Goal: Transaction & Acquisition: Download file/media

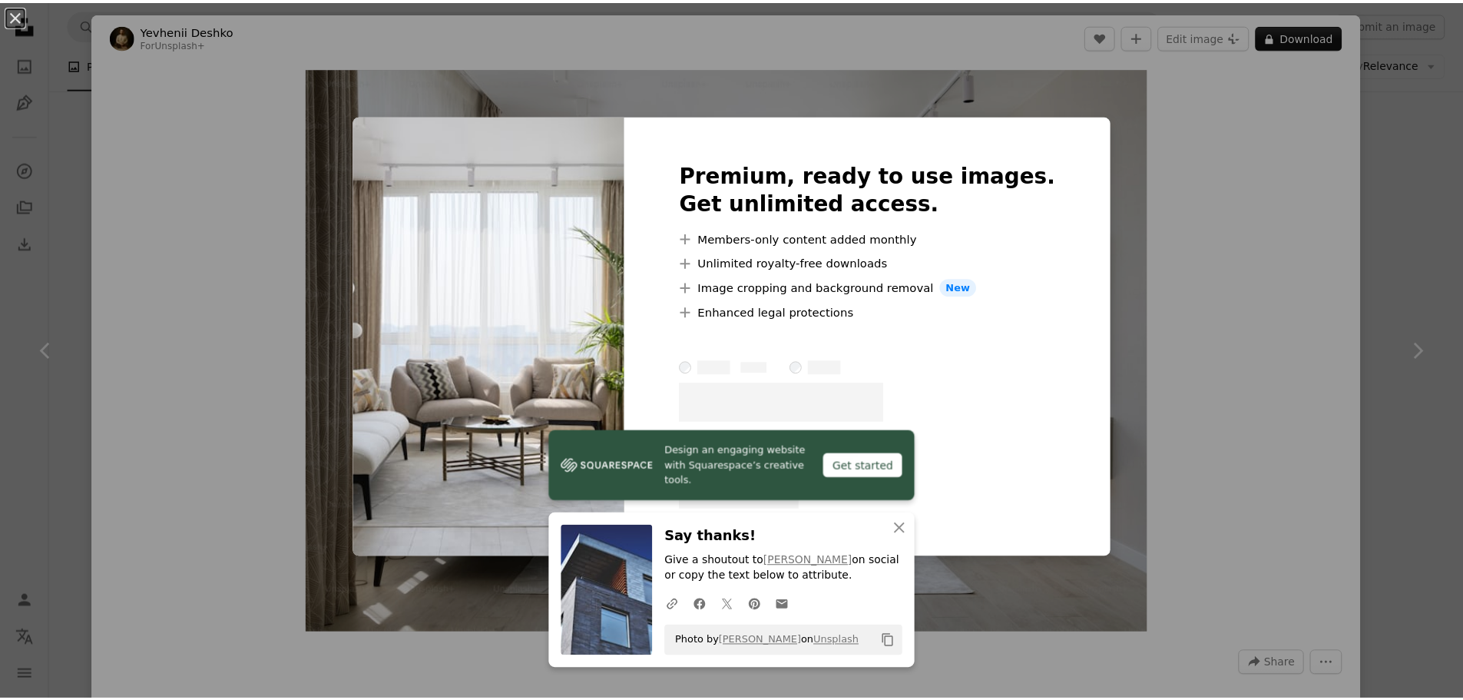
scroll to position [1613, 0]
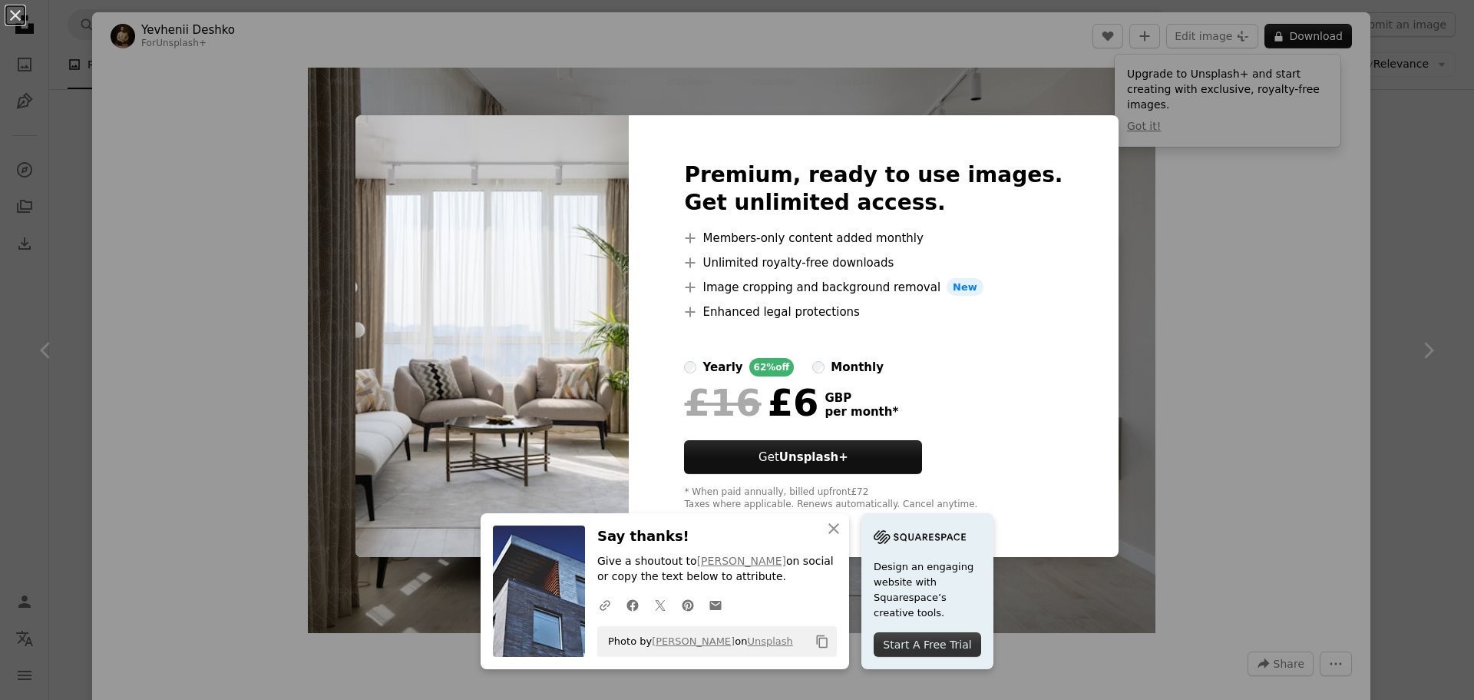
click at [1405, 119] on div "An X shape An X shape Close Say thanks! Give a shoutout to [PERSON_NAME] on soc…" at bounding box center [737, 350] width 1474 height 700
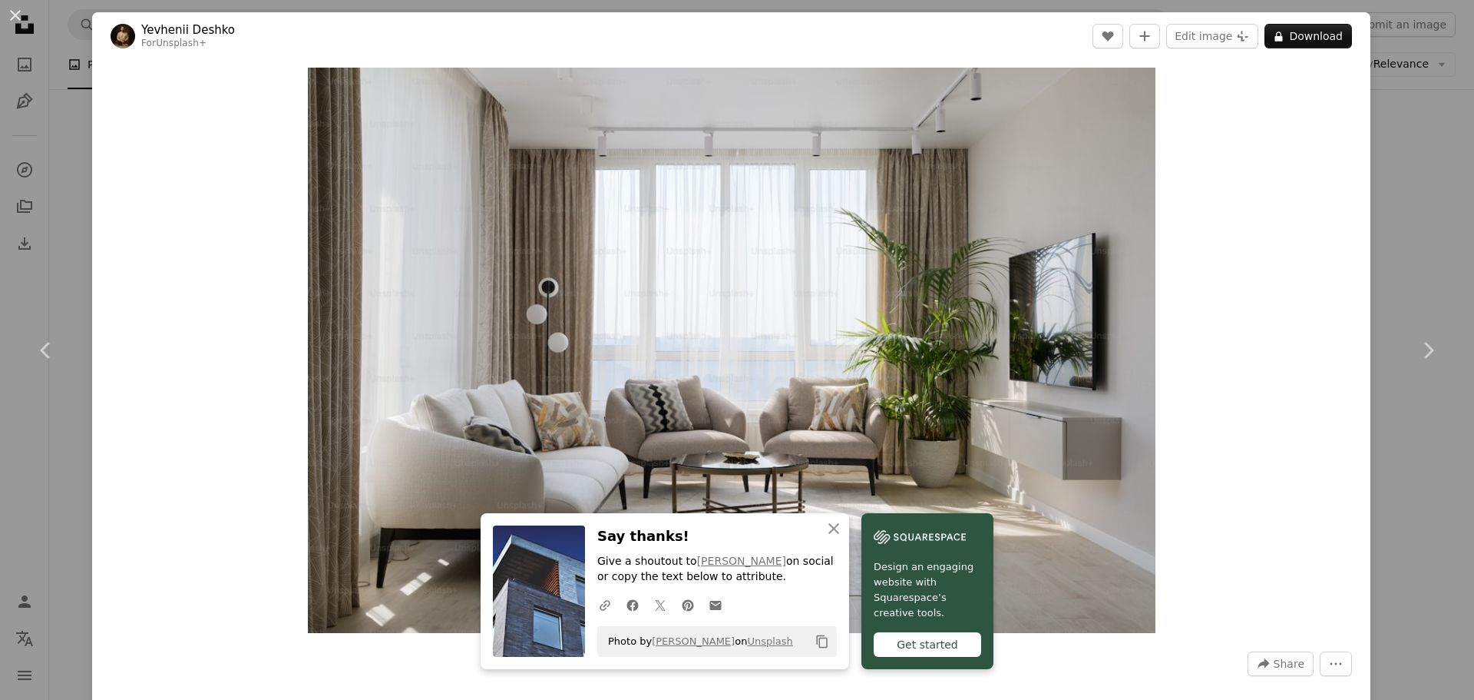
click at [1405, 119] on div "An X shape Chevron left Chevron right An X shape Close Say thanks! Give a shout…" at bounding box center [737, 350] width 1474 height 700
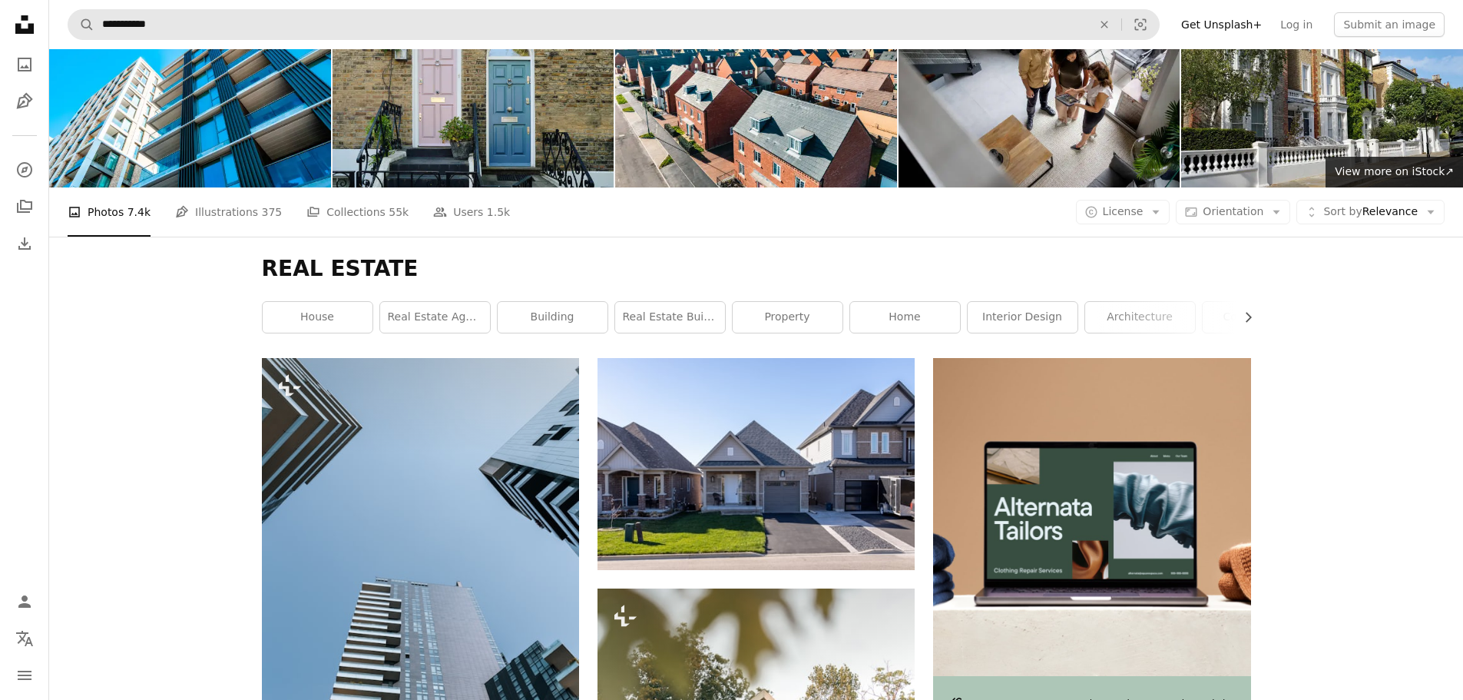
scroll to position [77, 0]
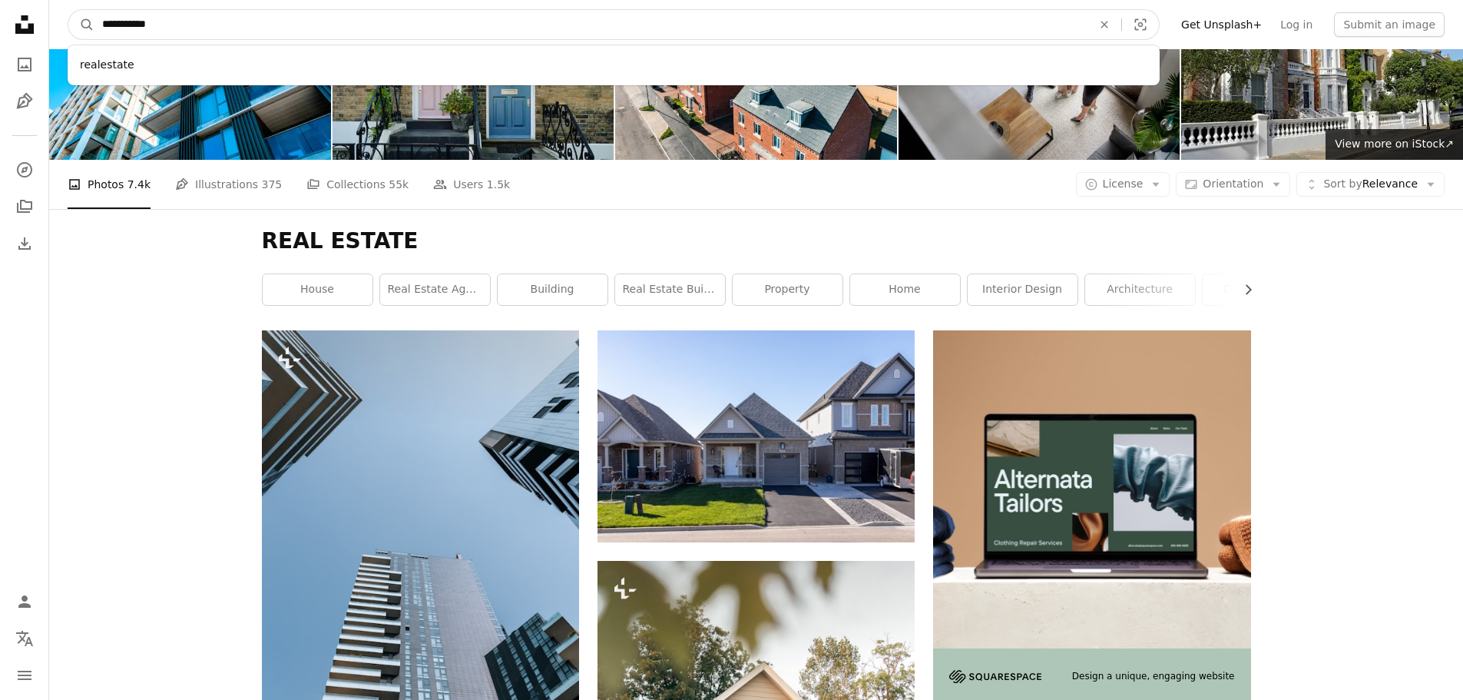
drag, startPoint x: 196, startPoint y: 12, endPoint x: 54, endPoint y: 21, distance: 142.3
click at [54, 21] on nav "**********" at bounding box center [756, 24] width 1414 height 49
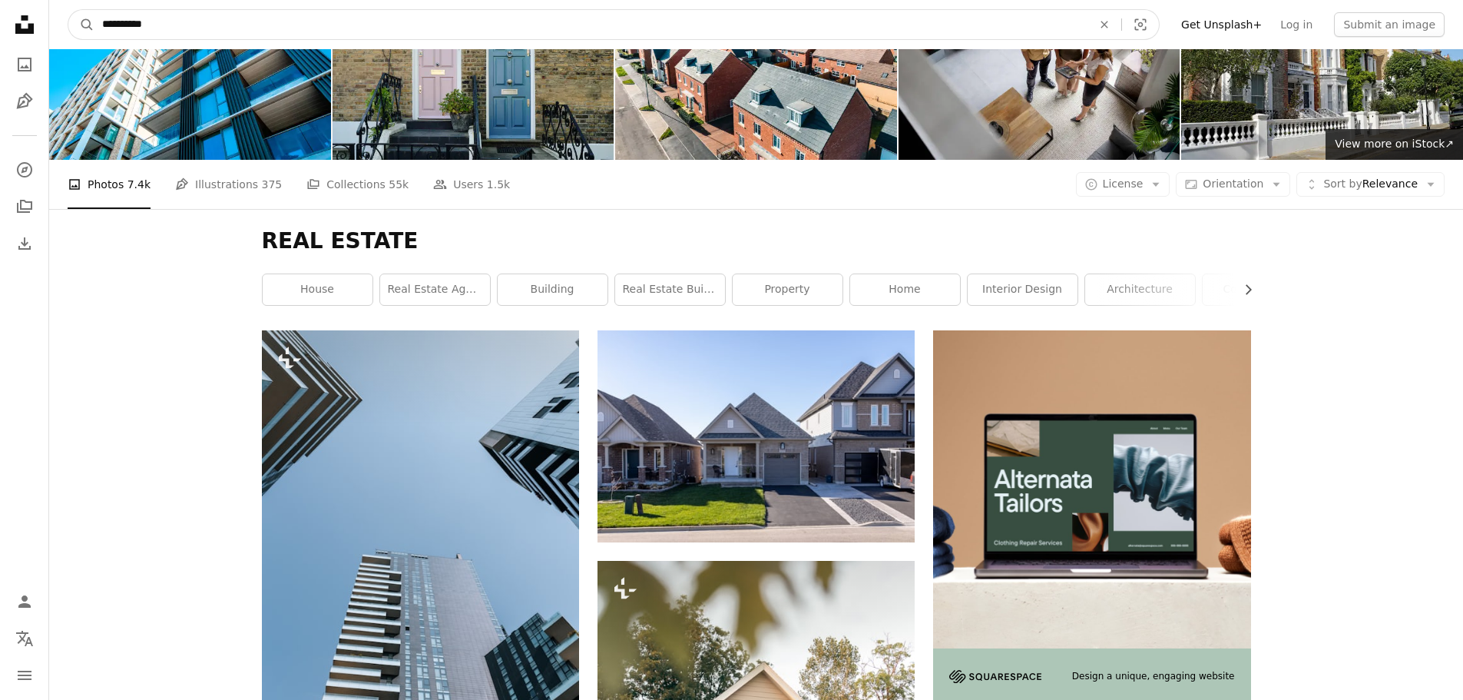
type input "**********"
click button "A magnifying glass" at bounding box center [81, 24] width 26 height 29
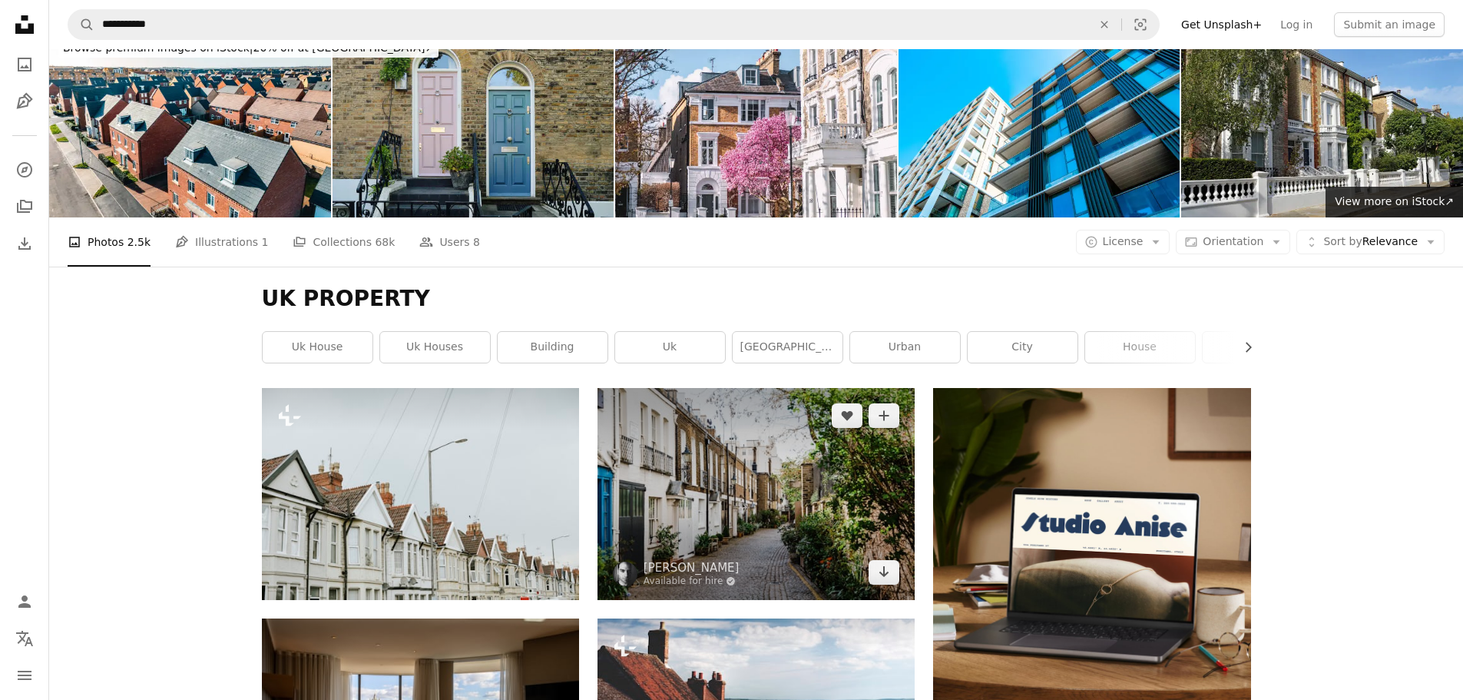
scroll to position [230, 0]
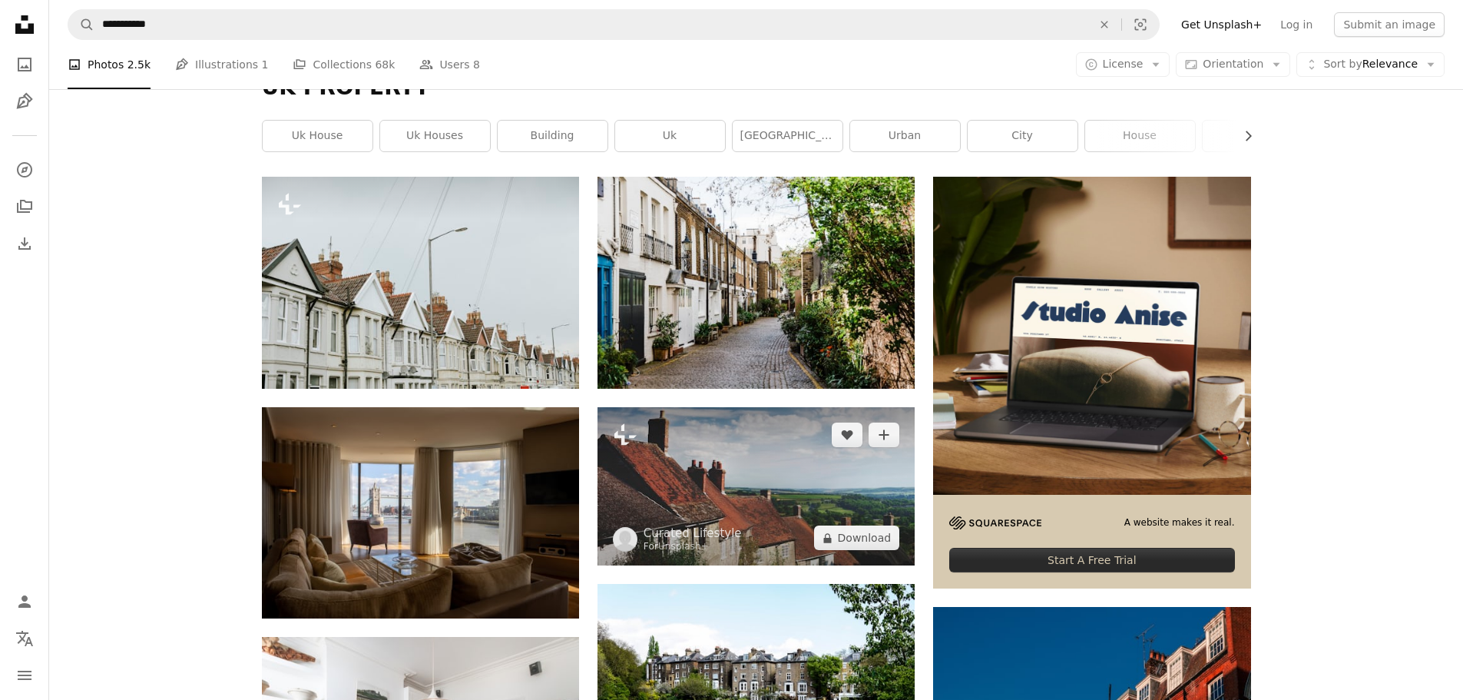
click at [776, 505] on img at bounding box center [755, 486] width 317 height 159
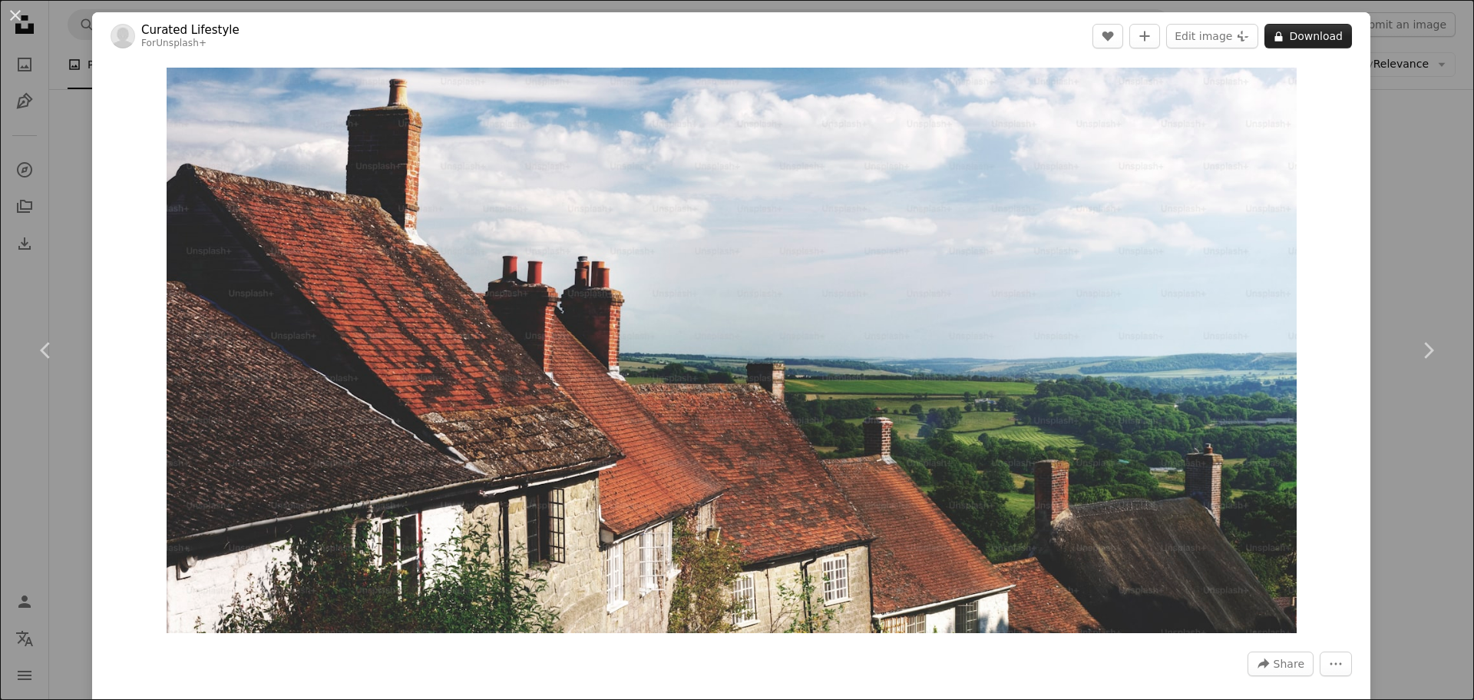
click at [1287, 34] on button "A lock Download" at bounding box center [1309, 36] width 88 height 25
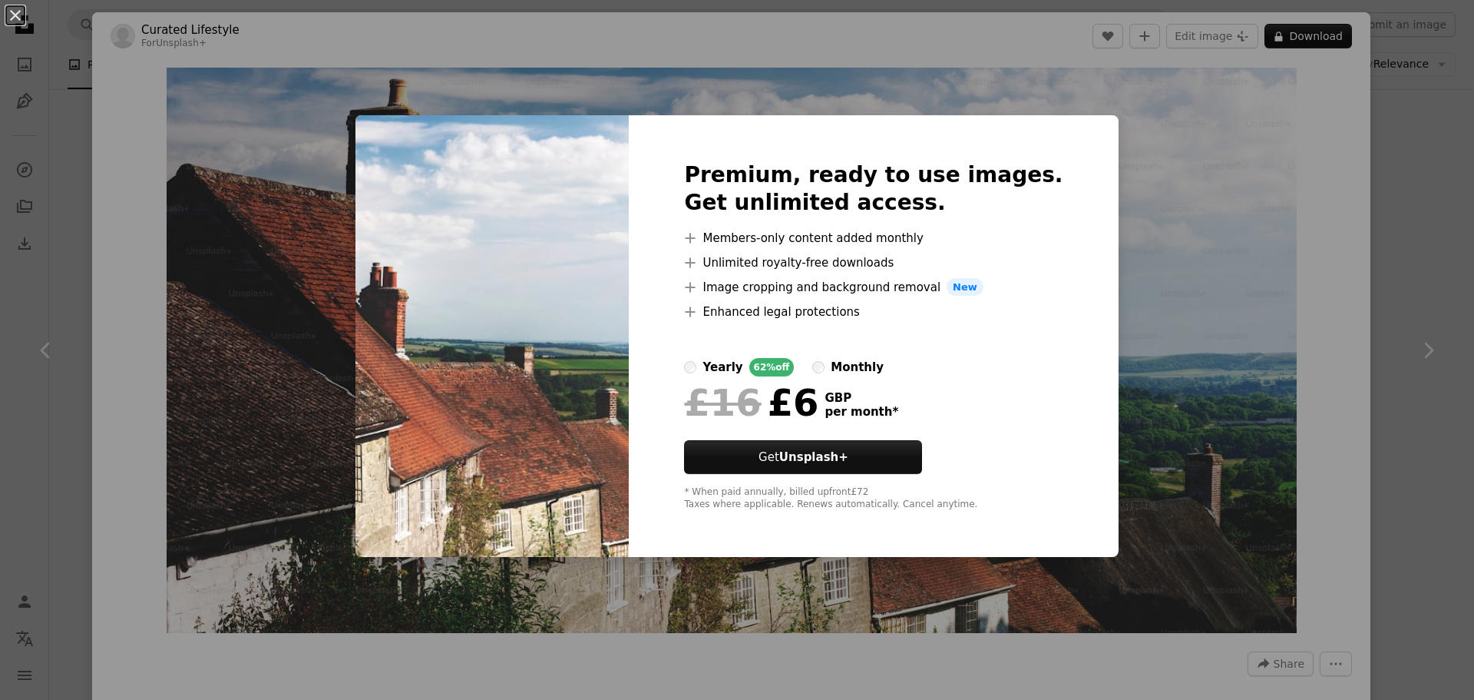
click at [1339, 148] on div "An X shape Premium, ready to use images. Get unlimited access. A plus sign Memb…" at bounding box center [737, 350] width 1474 height 700
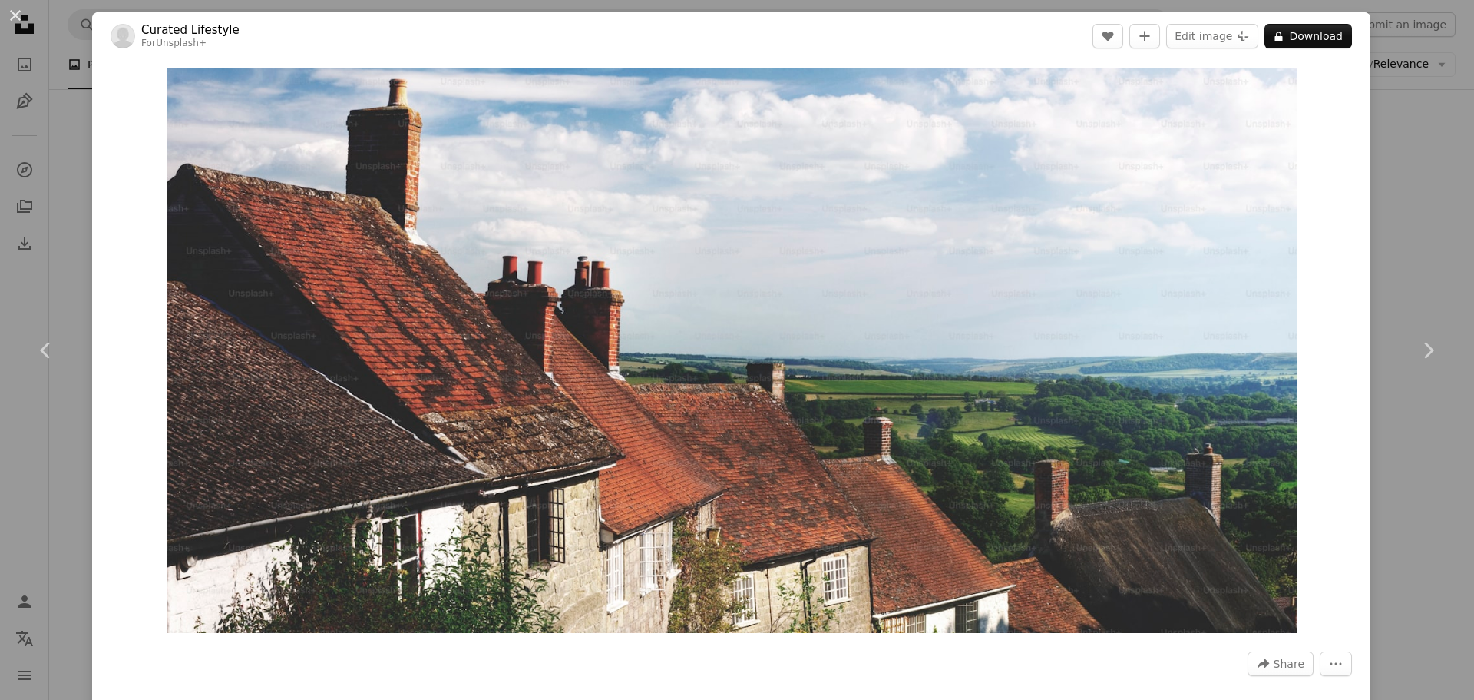
click at [1367, 138] on div "An X shape Chevron left Chevron right Curated Lifestyle For Unsplash+ A heart A…" at bounding box center [737, 350] width 1474 height 700
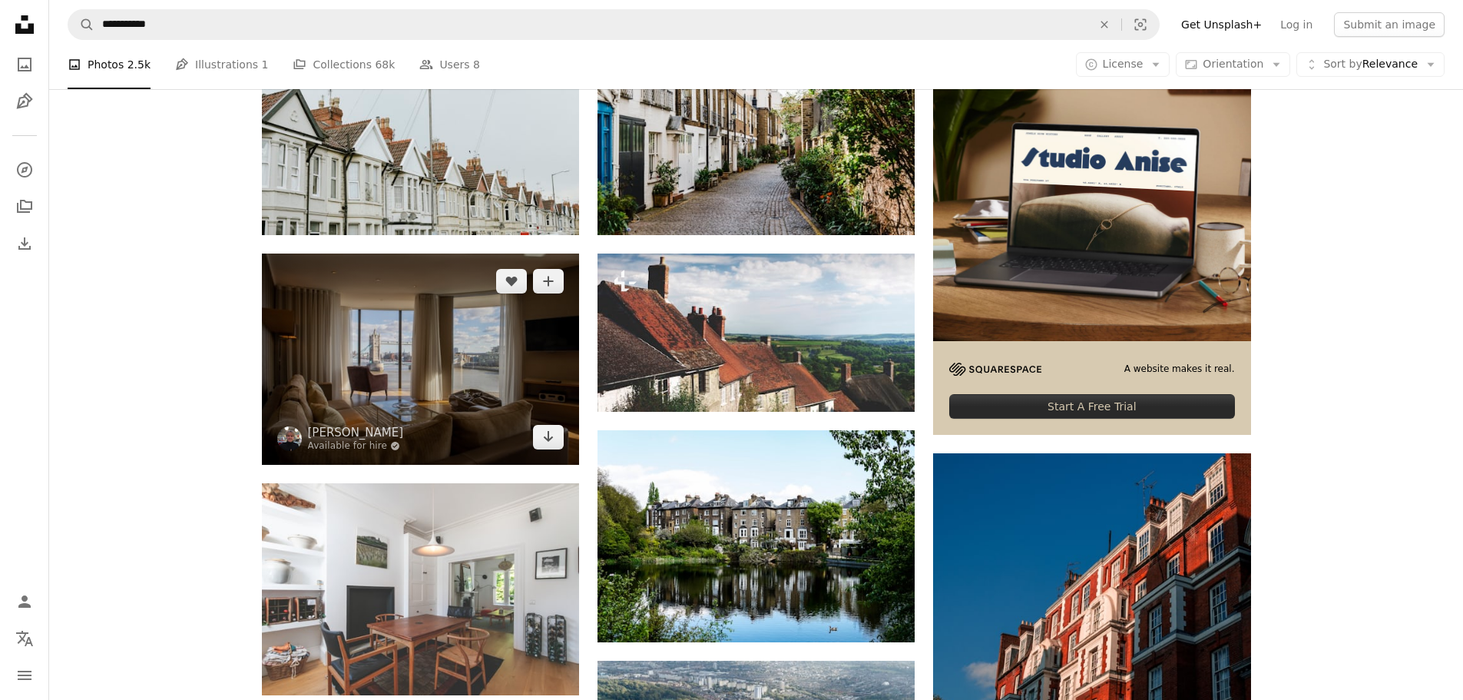
scroll to position [691, 0]
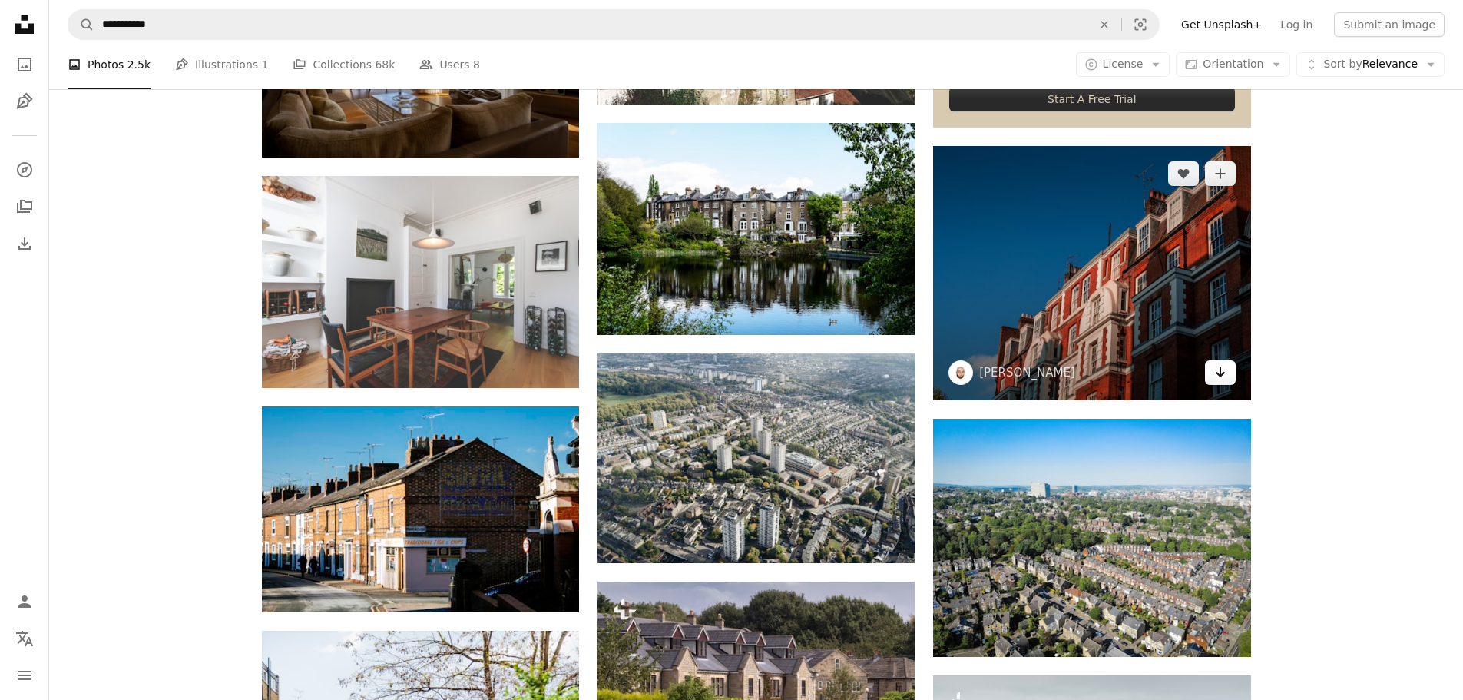
click at [1226, 372] on link "Arrow pointing down" at bounding box center [1220, 372] width 31 height 25
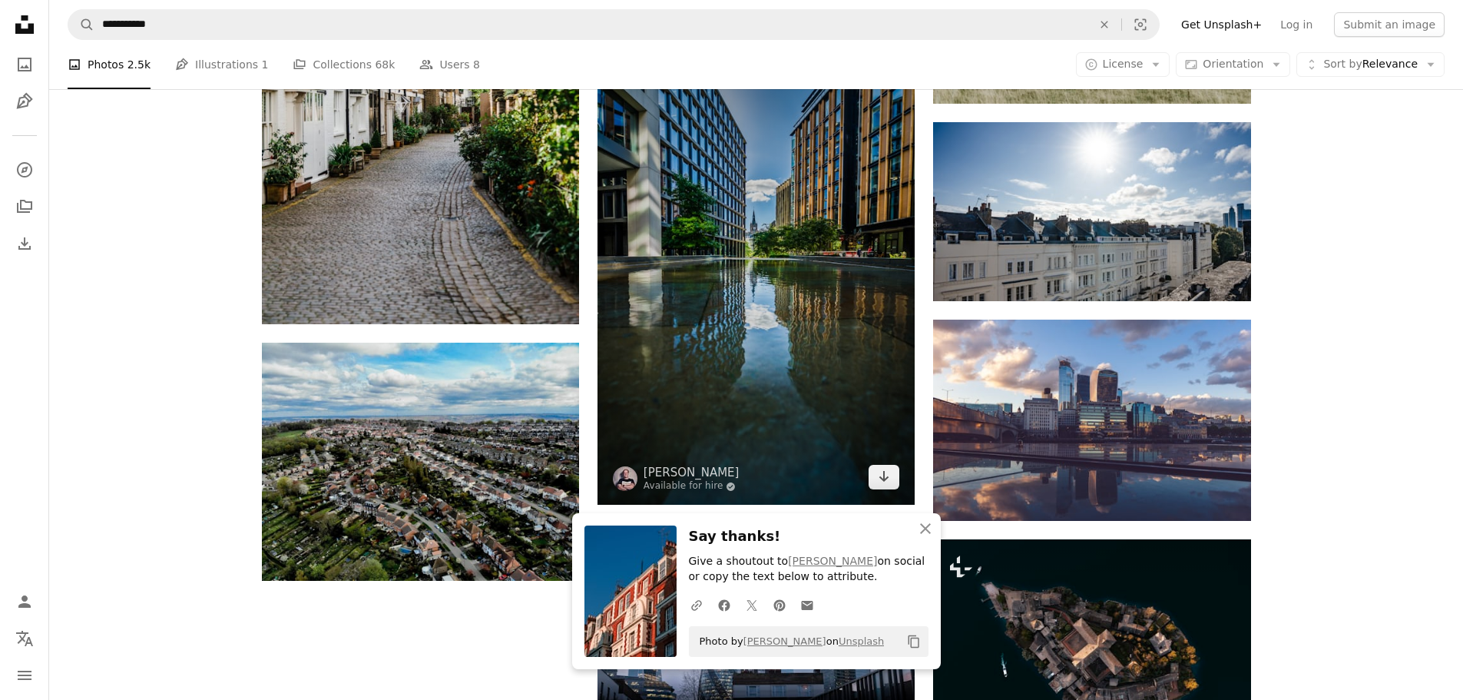
scroll to position [1536, 0]
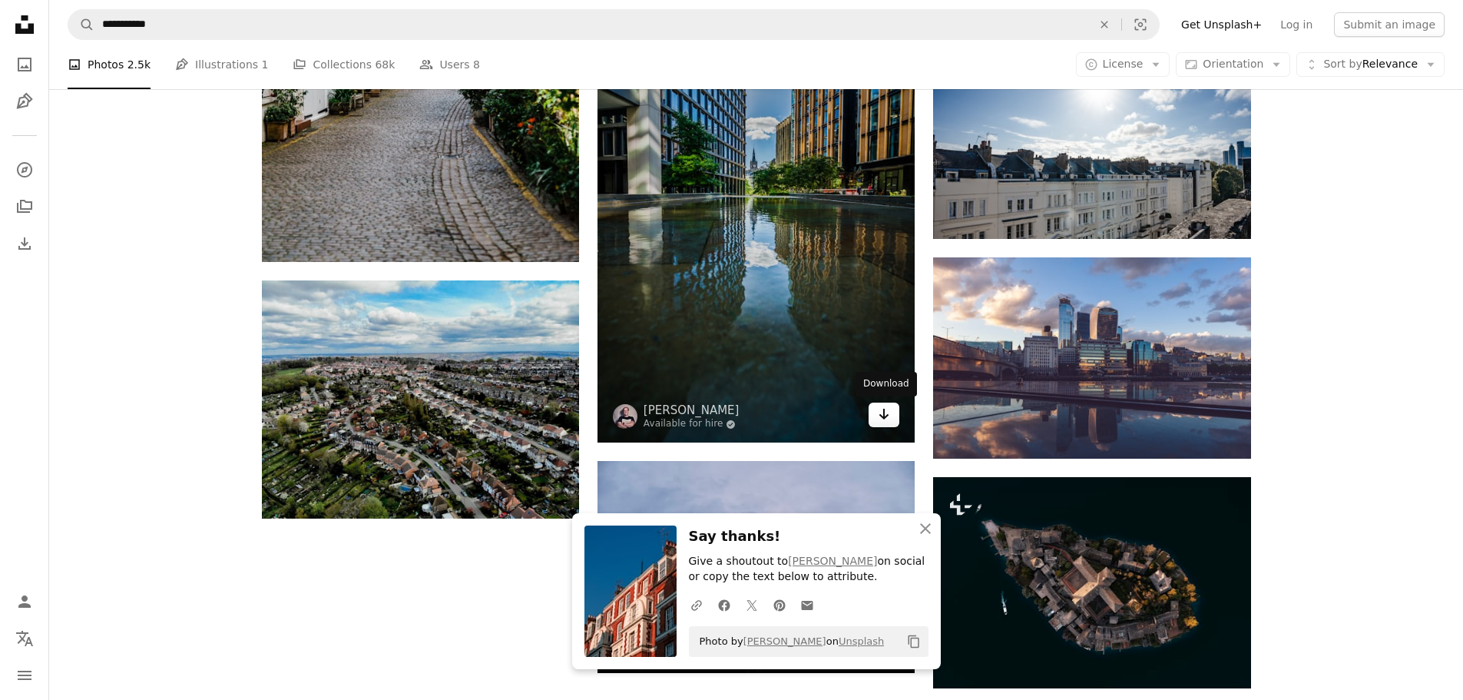
click at [894, 412] on link "Arrow pointing down" at bounding box center [884, 414] width 31 height 25
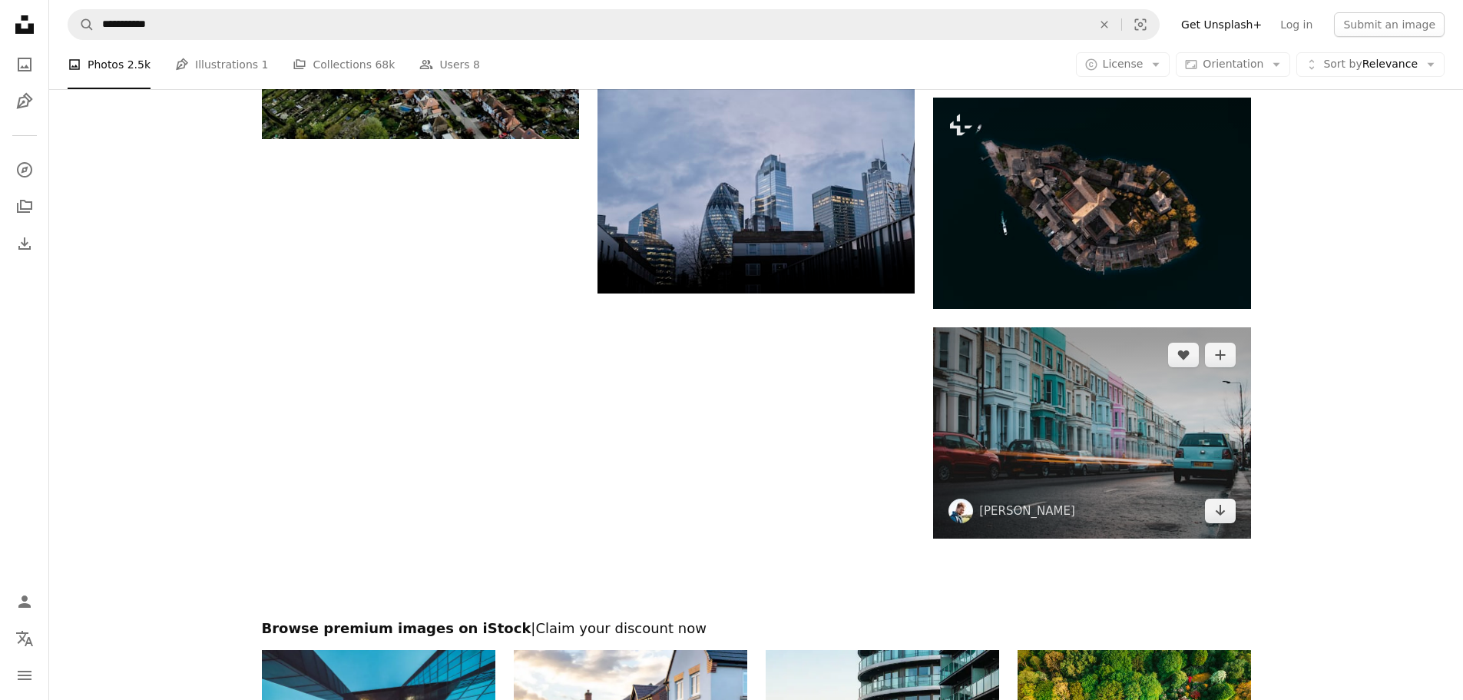
scroll to position [1997, 0]
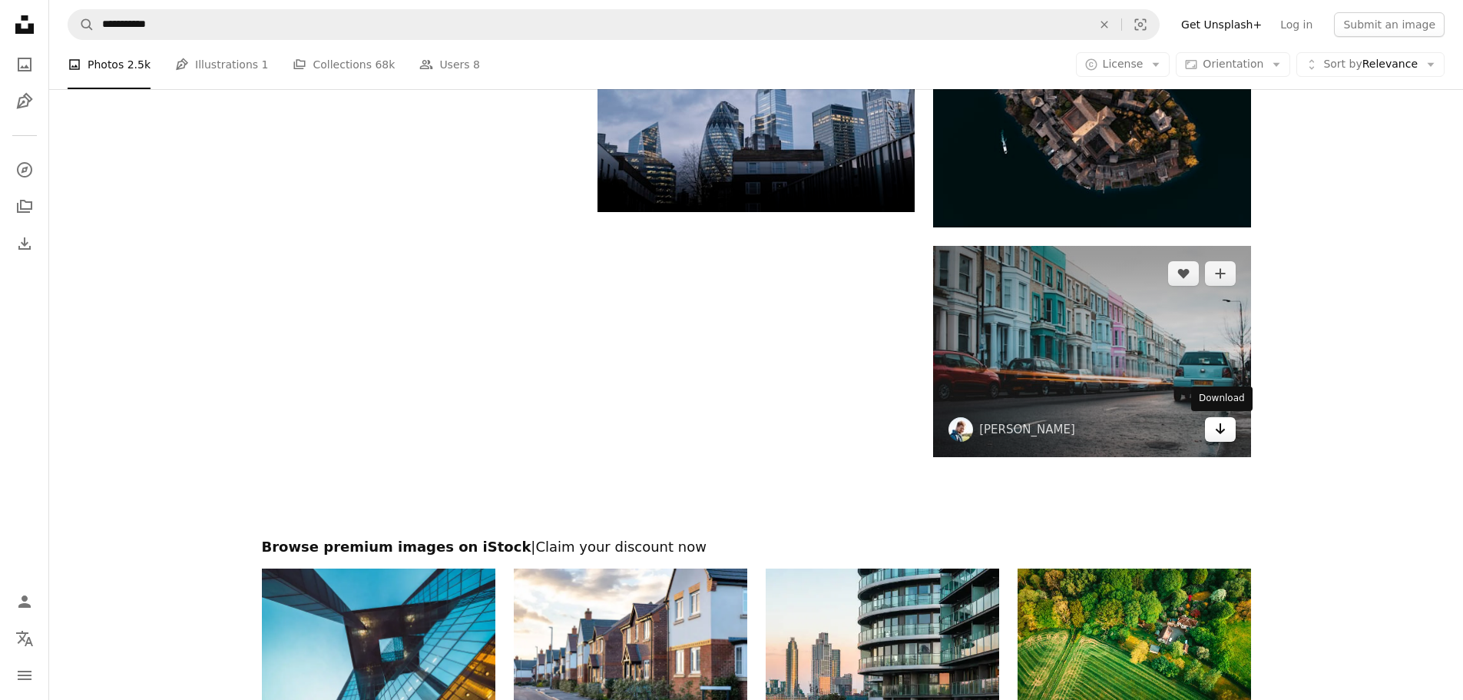
click at [1226, 432] on link "Arrow pointing down" at bounding box center [1220, 429] width 31 height 25
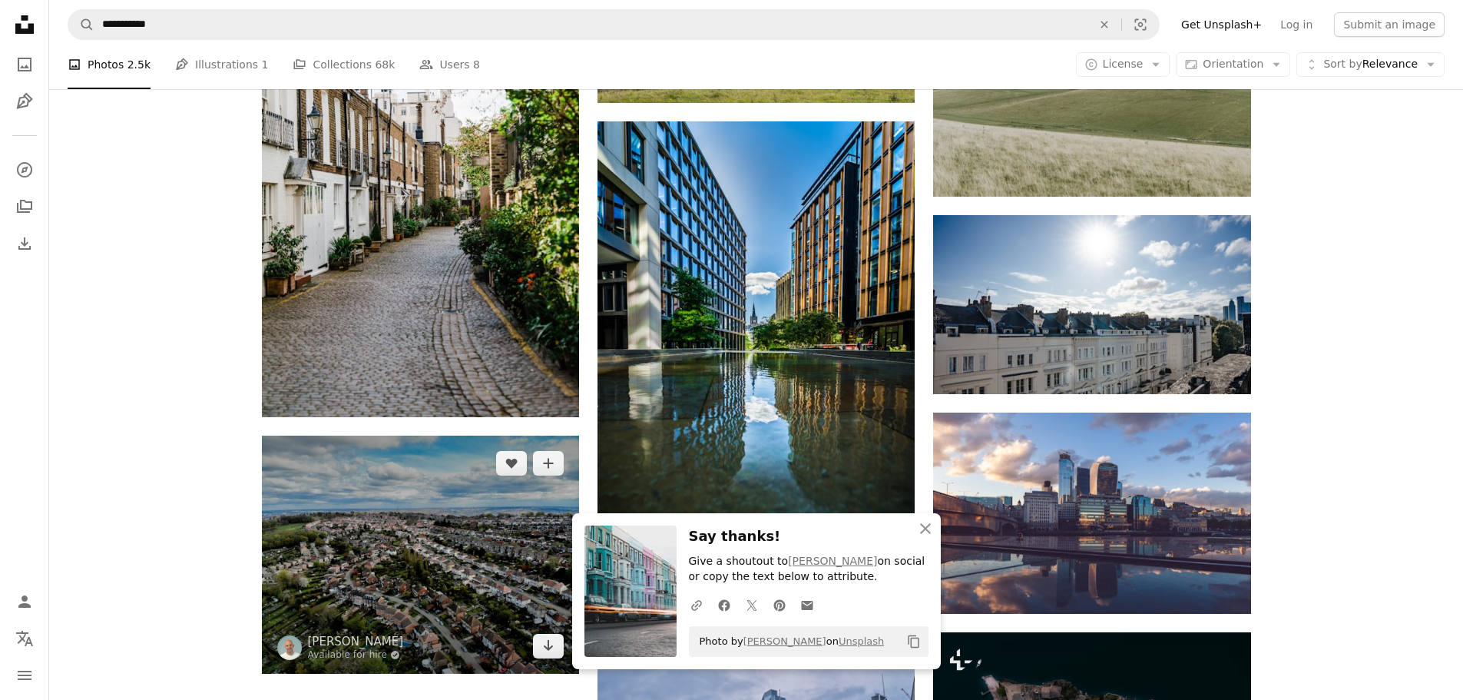
scroll to position [1305, 0]
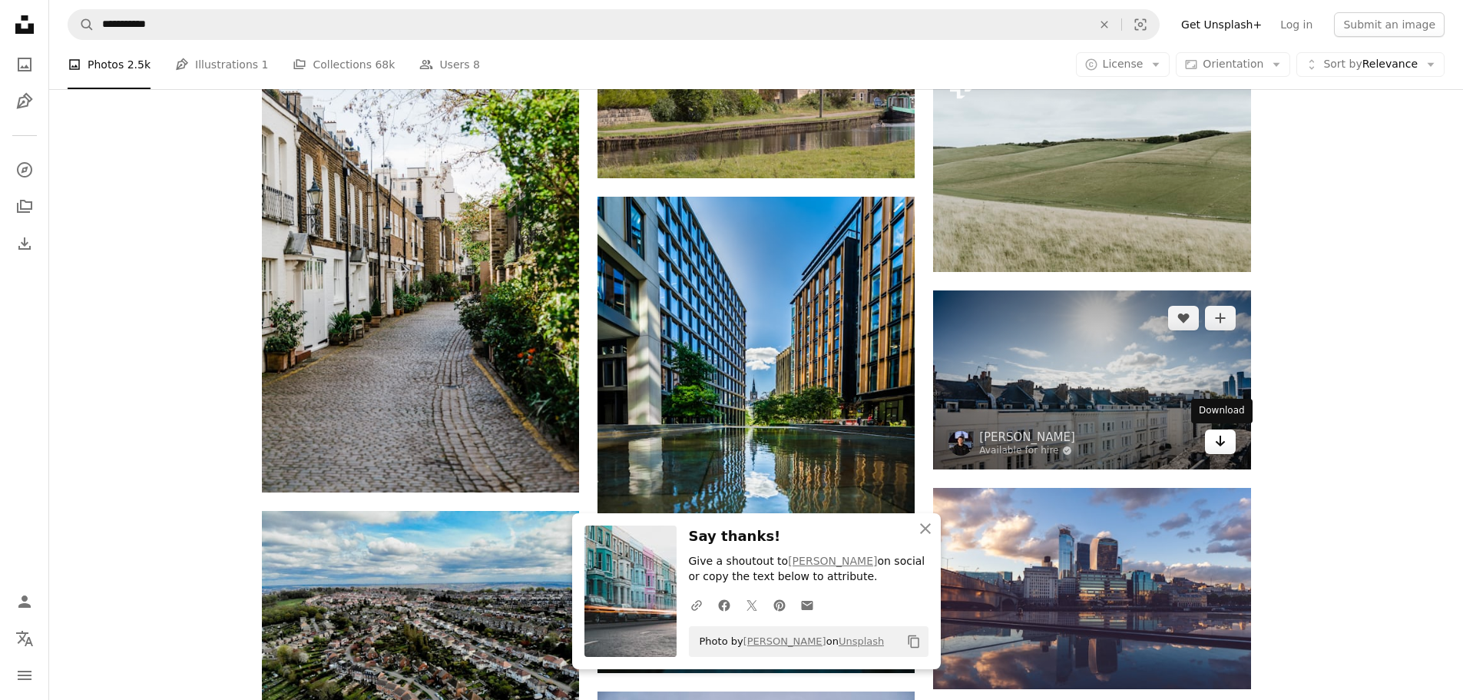
click at [1213, 437] on link "Arrow pointing down" at bounding box center [1220, 441] width 31 height 25
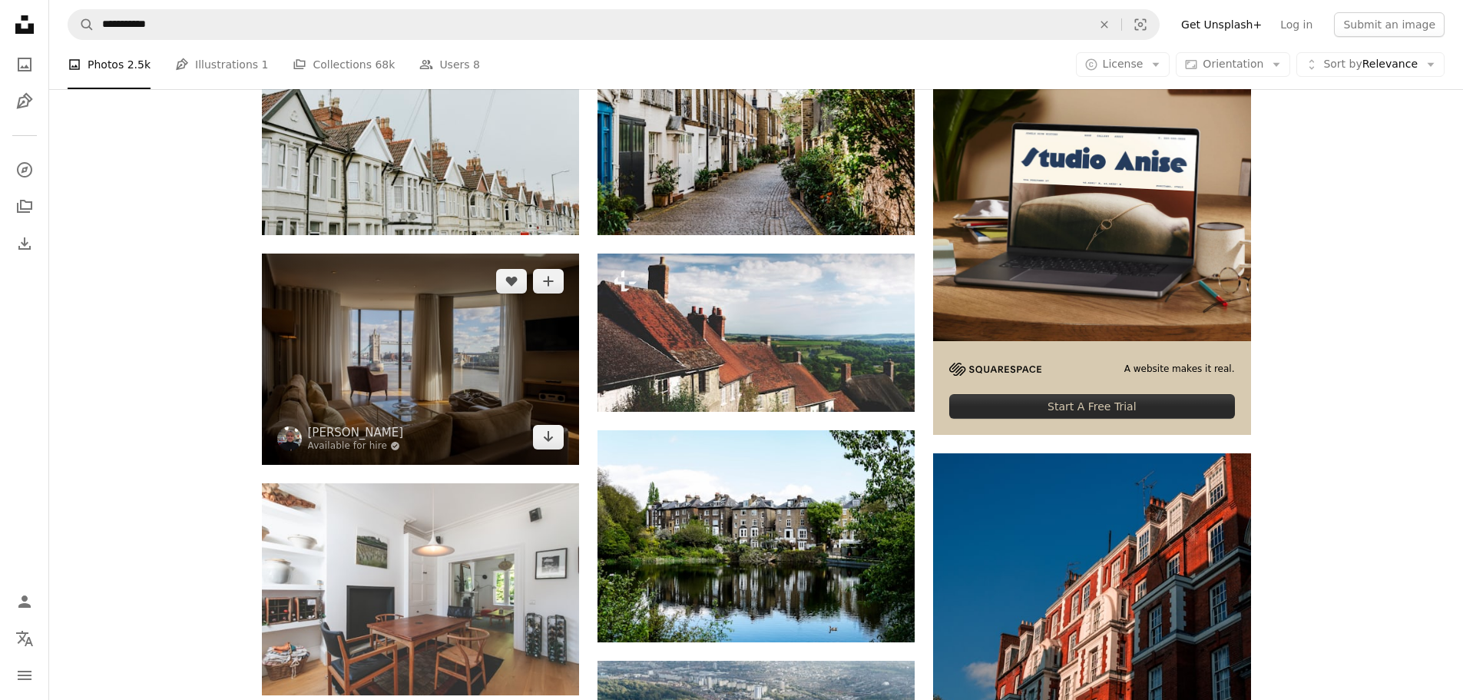
scroll to position [77, 0]
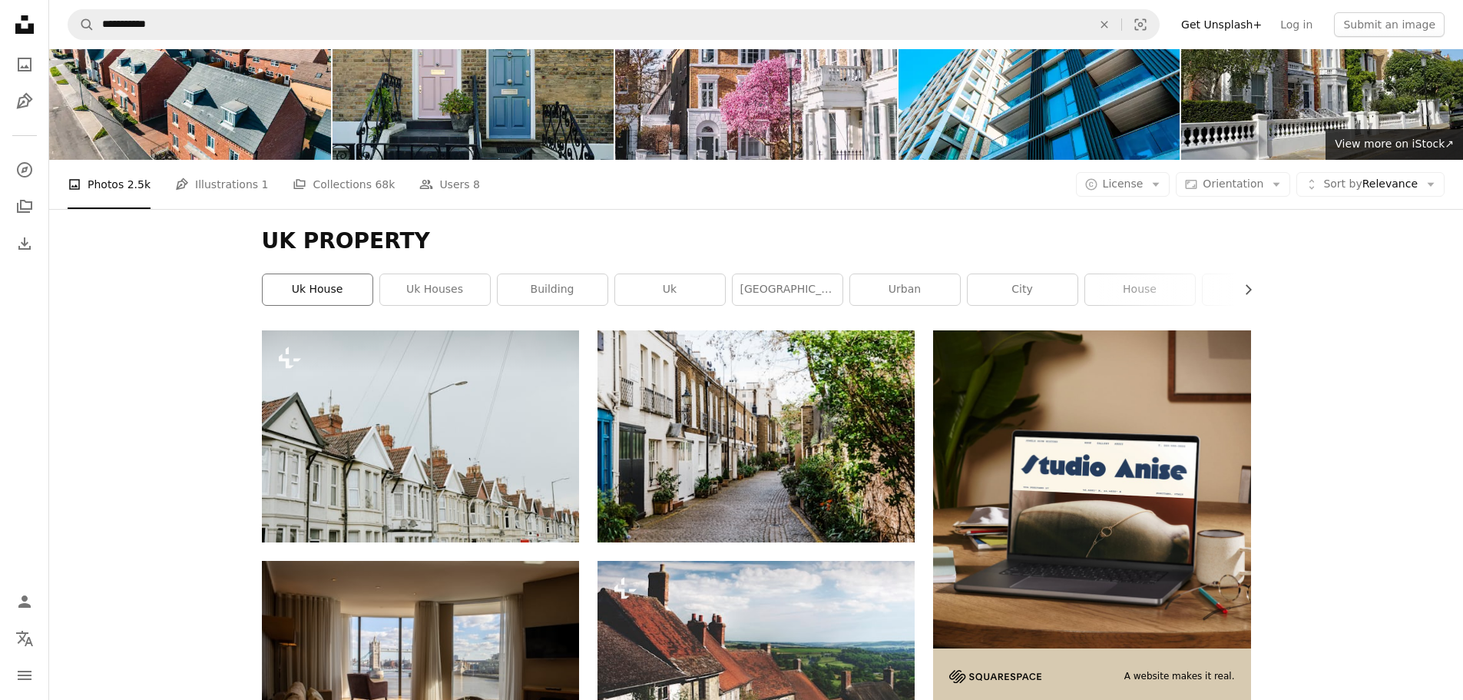
click at [356, 293] on link "uk house" at bounding box center [318, 289] width 110 height 31
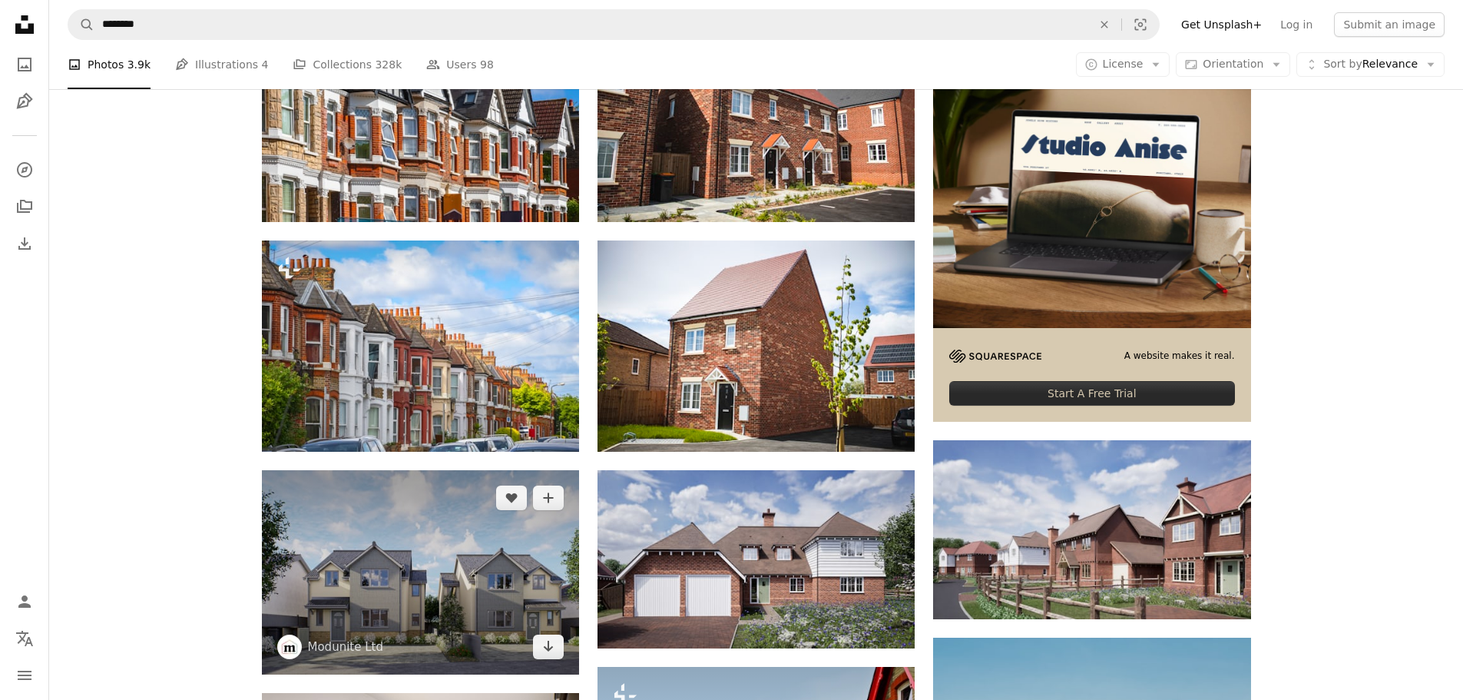
scroll to position [538, 0]
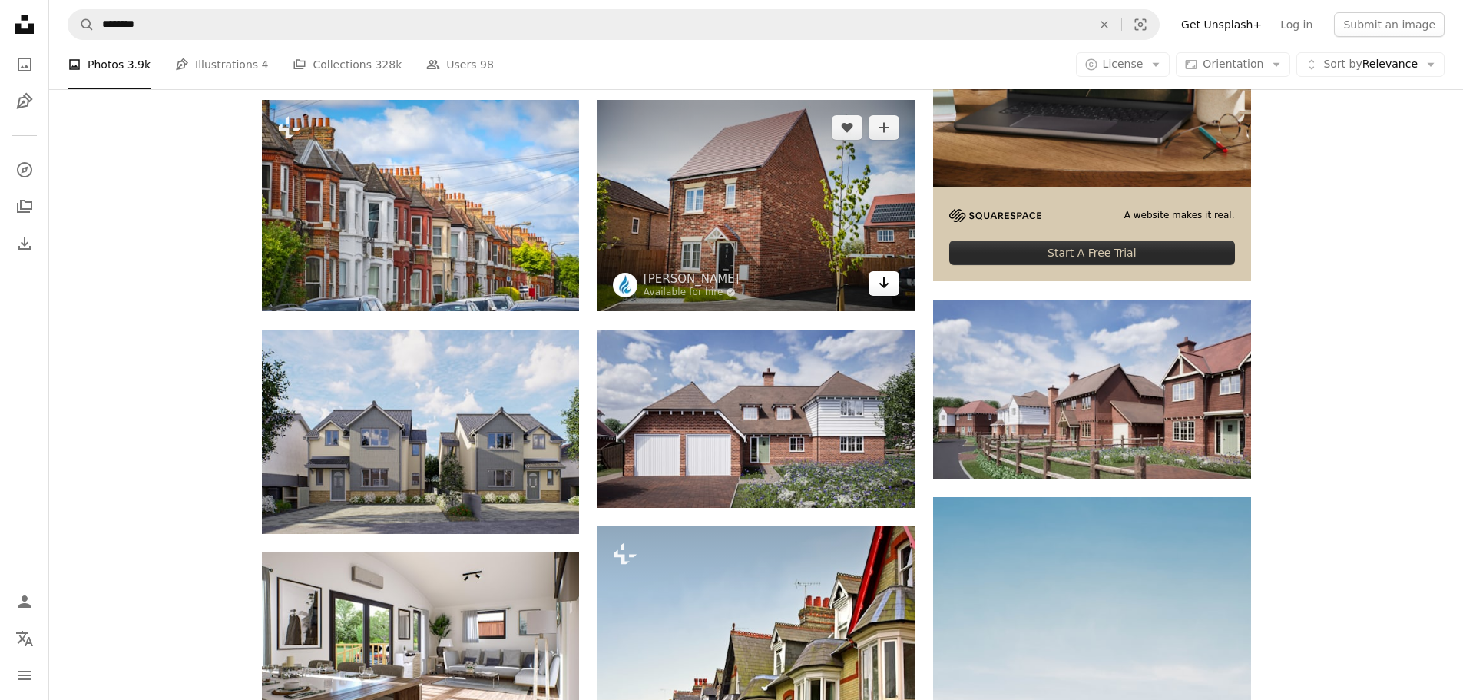
click at [885, 286] on icon "Download" at bounding box center [884, 282] width 10 height 11
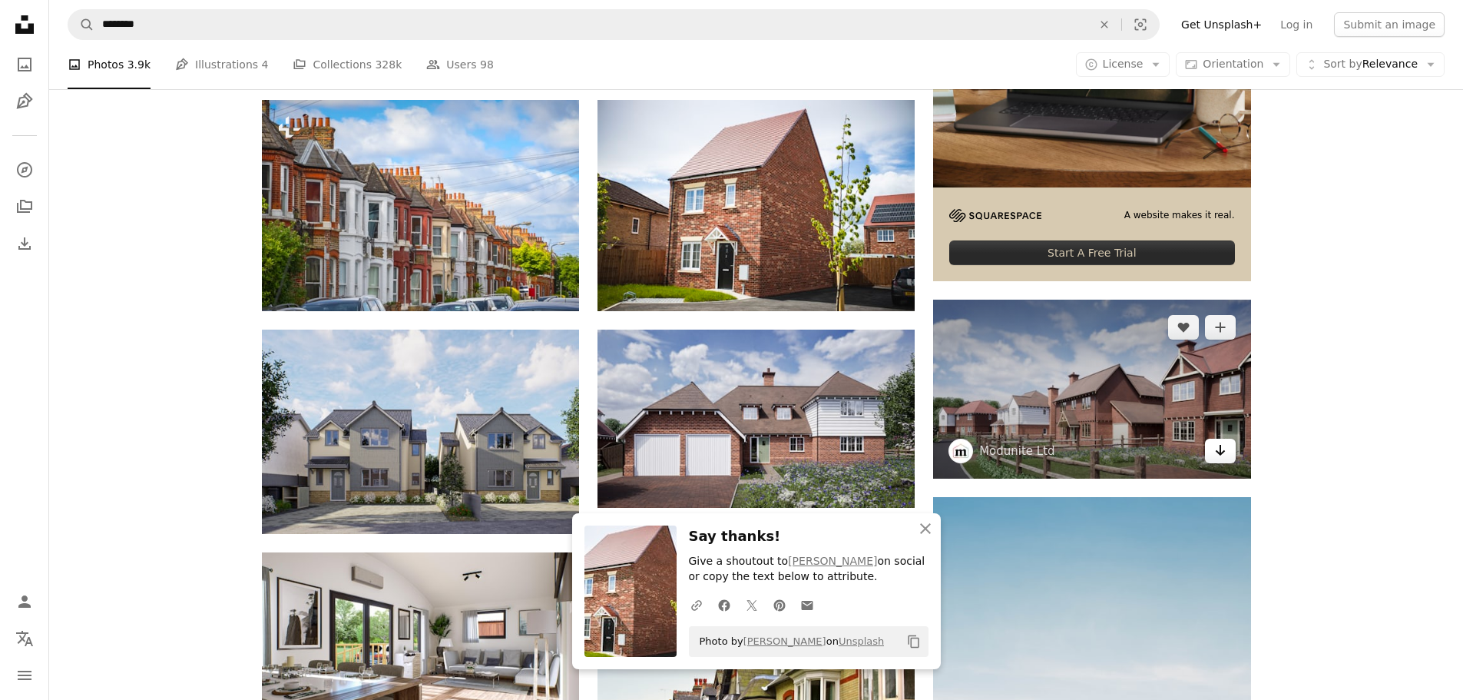
click at [1225, 458] on icon "Arrow pointing down" at bounding box center [1220, 450] width 12 height 18
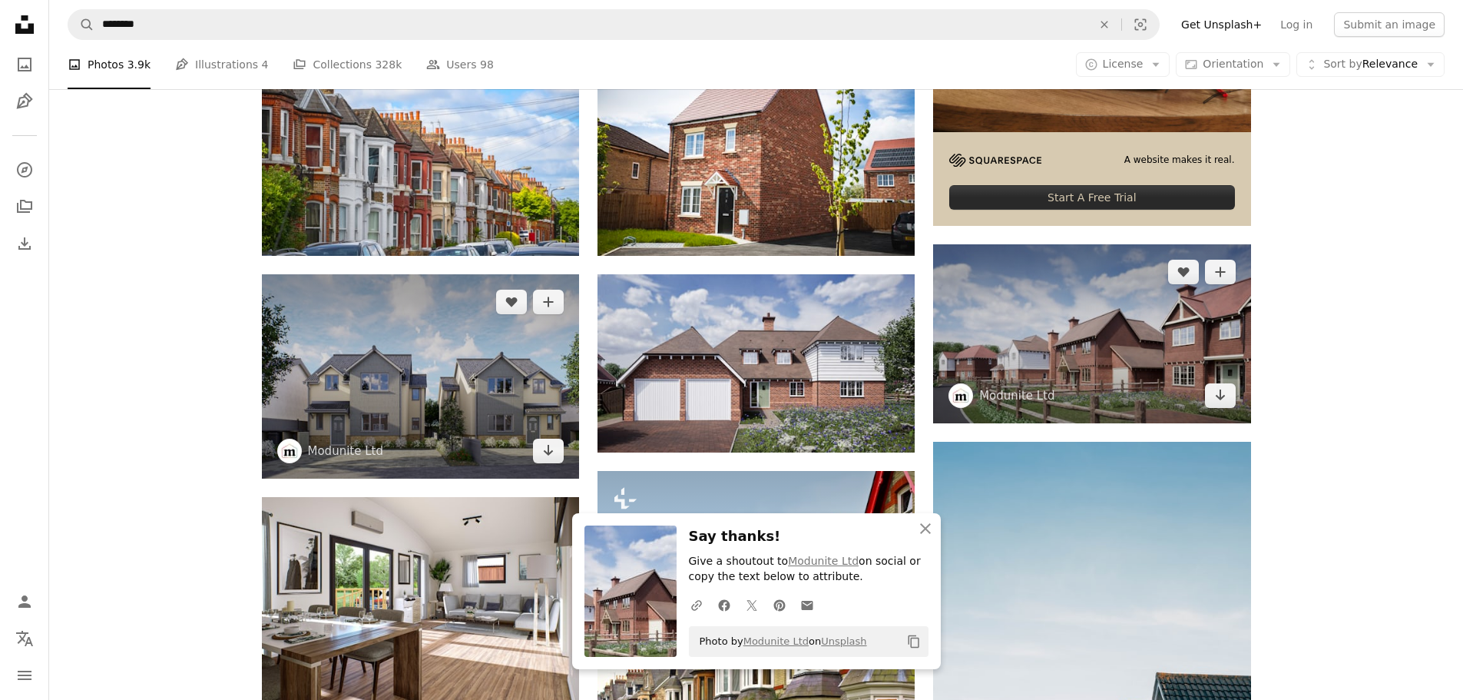
scroll to position [614, 0]
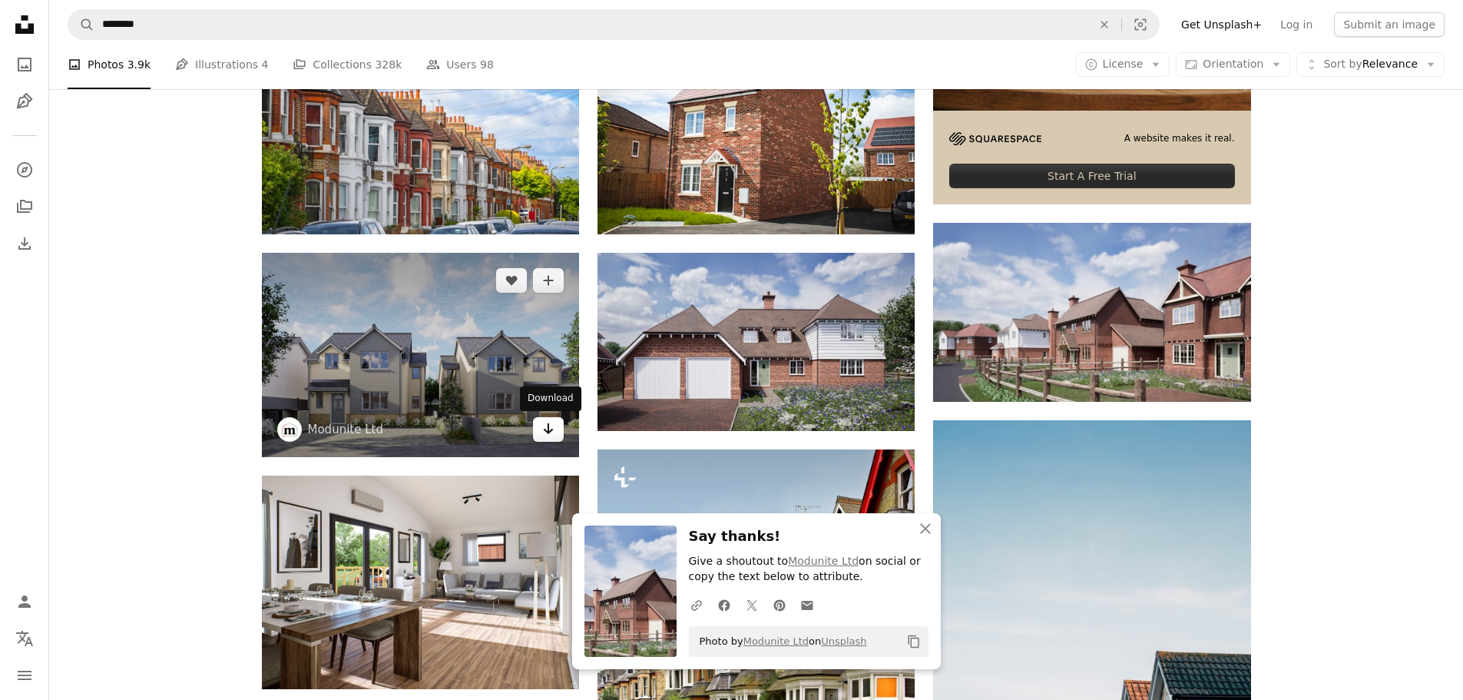
click at [547, 435] on icon "Arrow pointing down" at bounding box center [548, 428] width 12 height 18
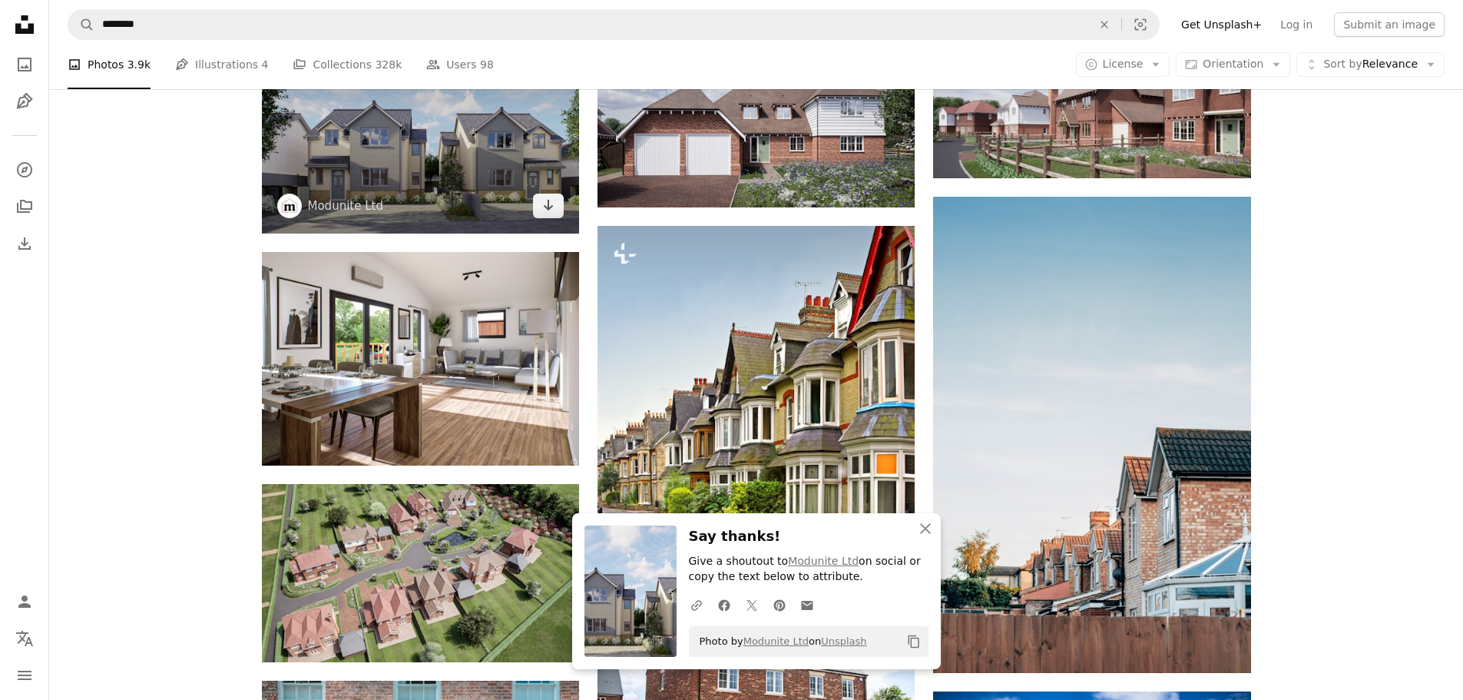
scroll to position [845, 0]
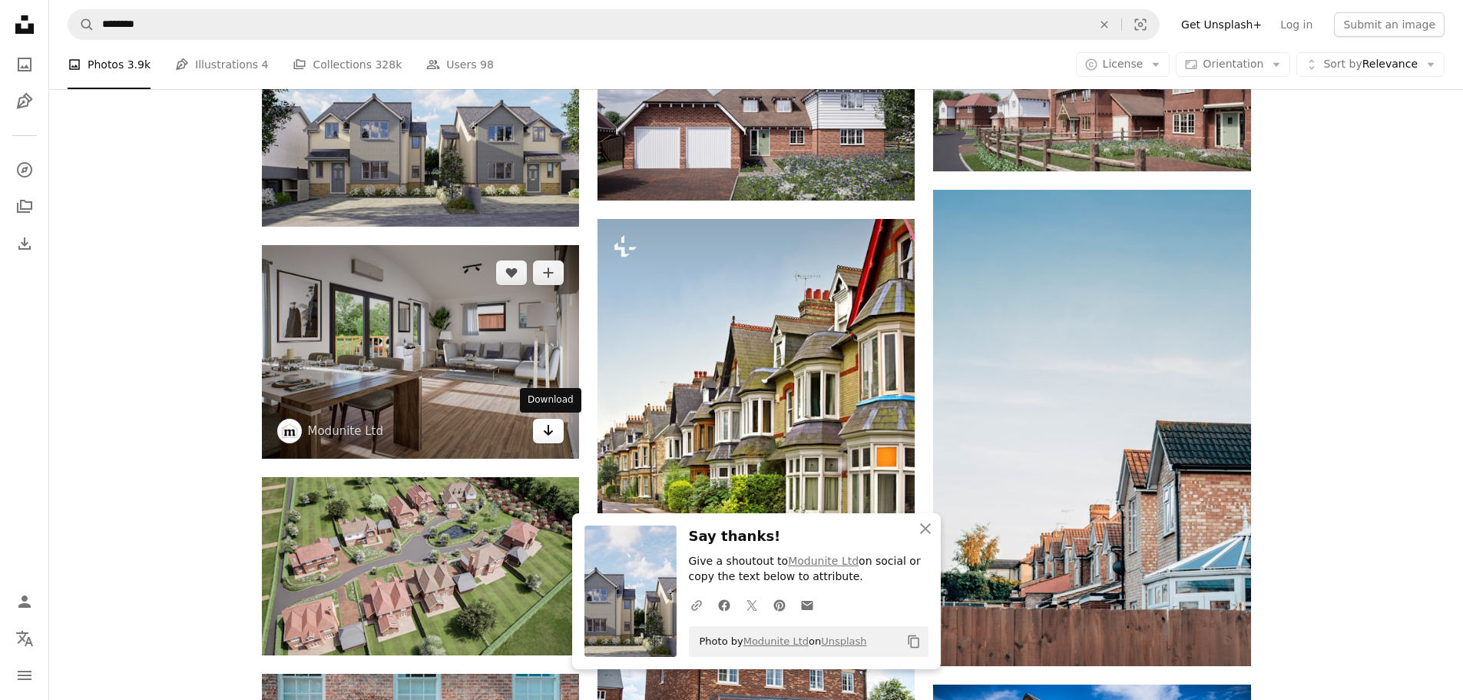
click at [545, 423] on icon "Arrow pointing down" at bounding box center [548, 430] width 12 height 18
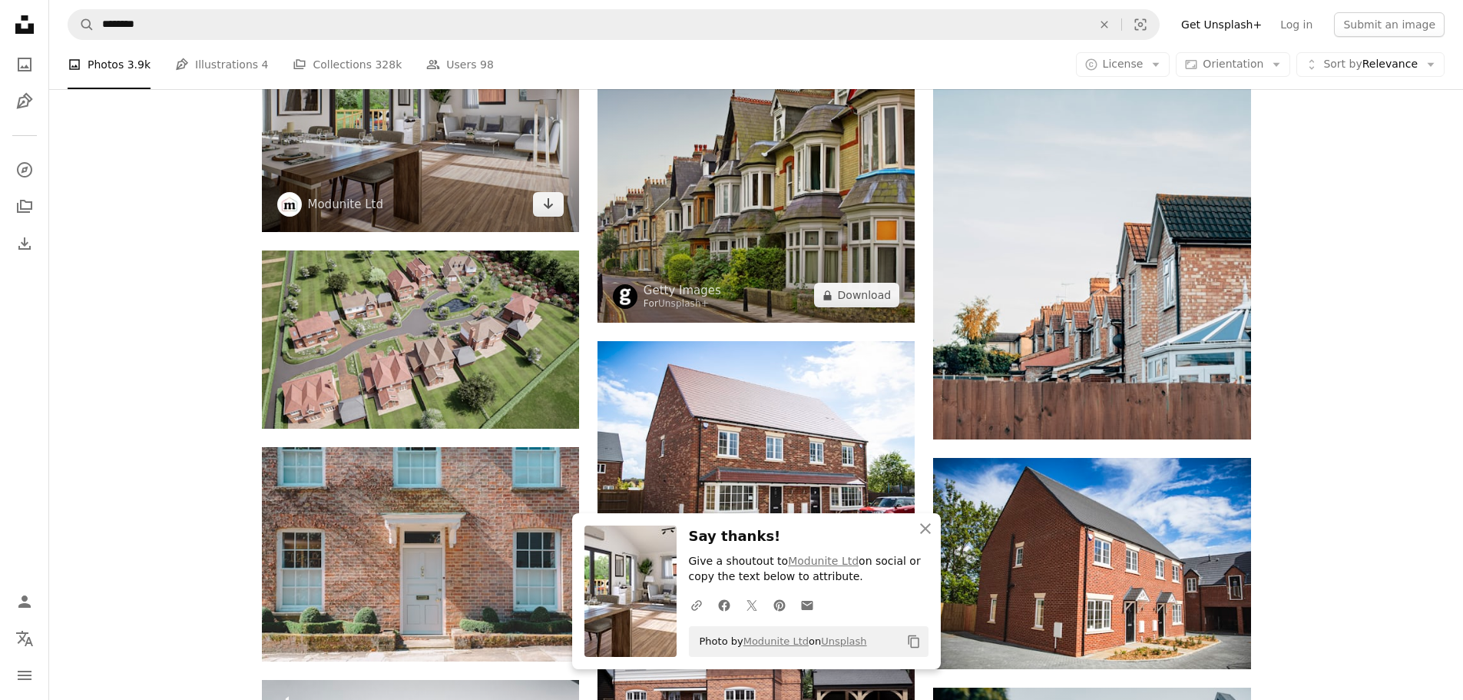
scroll to position [1075, 0]
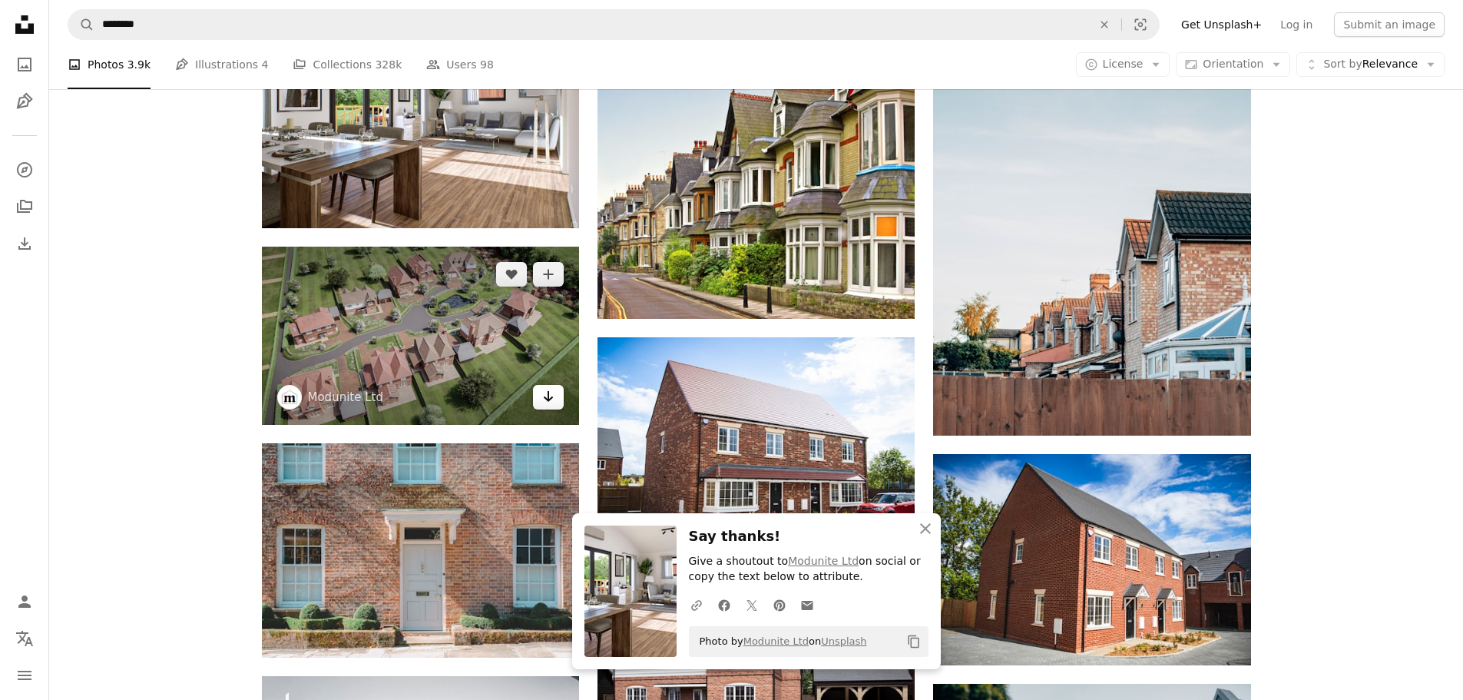
click at [539, 403] on link "Arrow pointing down" at bounding box center [548, 397] width 31 height 25
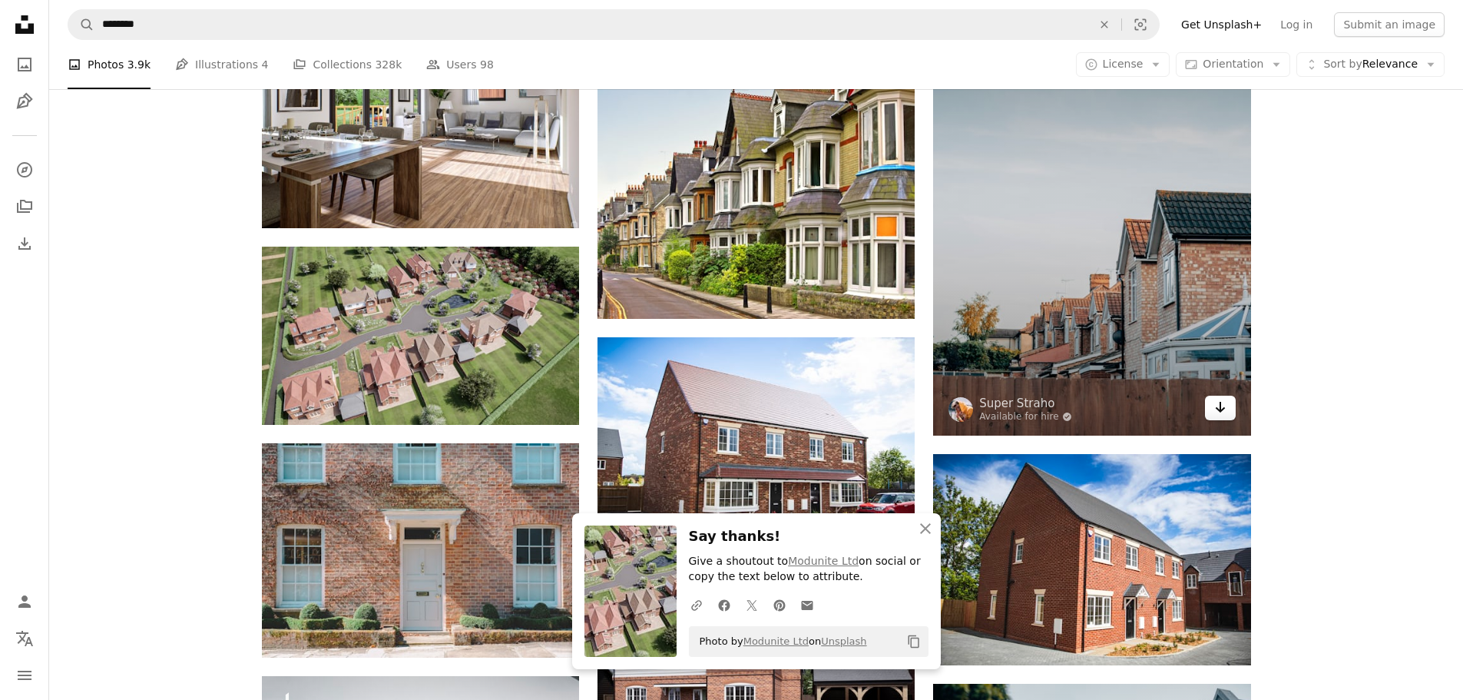
click at [1232, 406] on link "Arrow pointing down" at bounding box center [1220, 407] width 31 height 25
